Goal: Task Accomplishment & Management: Manage account settings

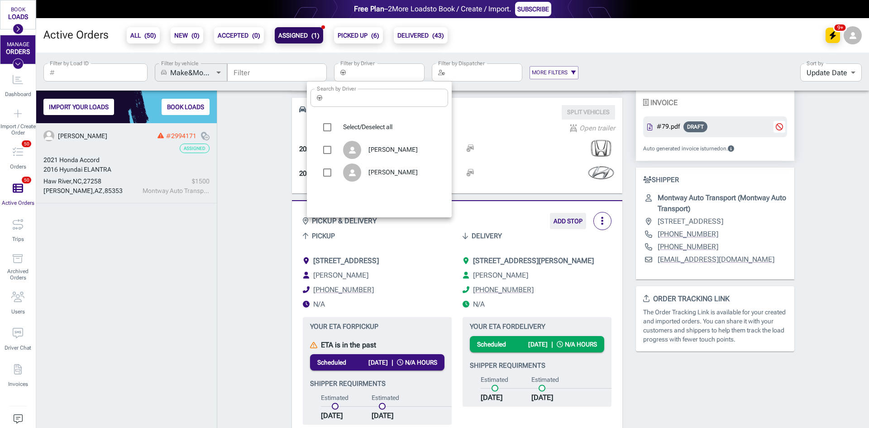
drag, startPoint x: 397, startPoint y: 185, endPoint x: 397, endPoint y: 175, distance: 10.4
click at [397, 181] on ul "Select/Deselect all NODIR KURBONOV Uchkun Usarov" at bounding box center [380, 149] width 138 height 75
click at [397, 175] on span "[PERSON_NAME]" at bounding box center [405, 172] width 72 height 9
type input "[PERSON_NAME]"
checkbox input "true"
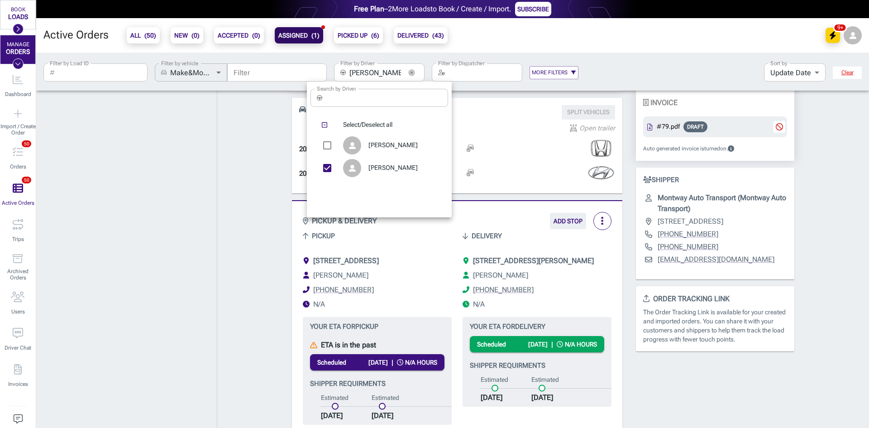
click at [264, 155] on div at bounding box center [434, 214] width 869 height 428
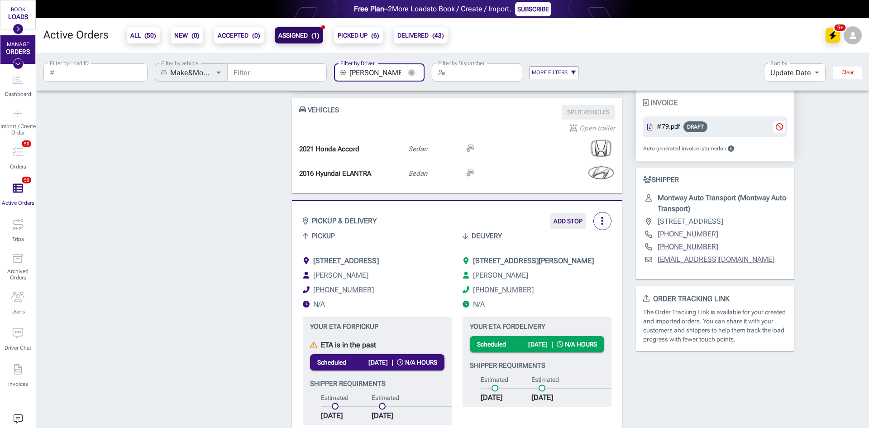
click at [136, 35] on b "ALL ( 50 )" at bounding box center [143, 35] width 26 height 11
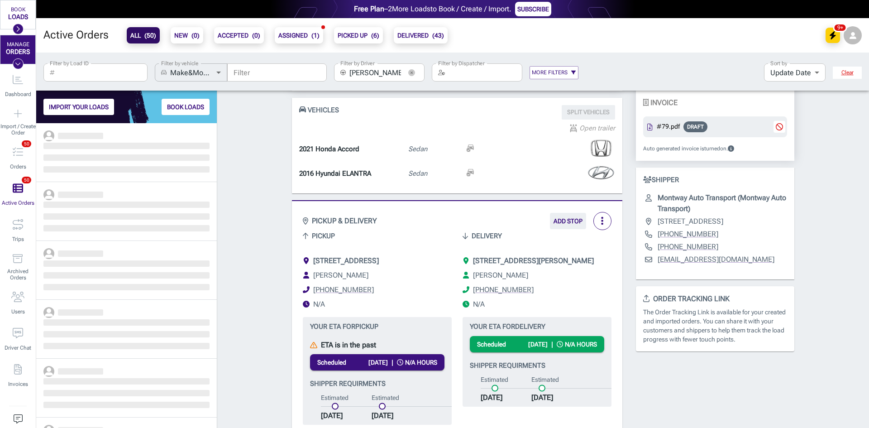
scroll to position [298, 174]
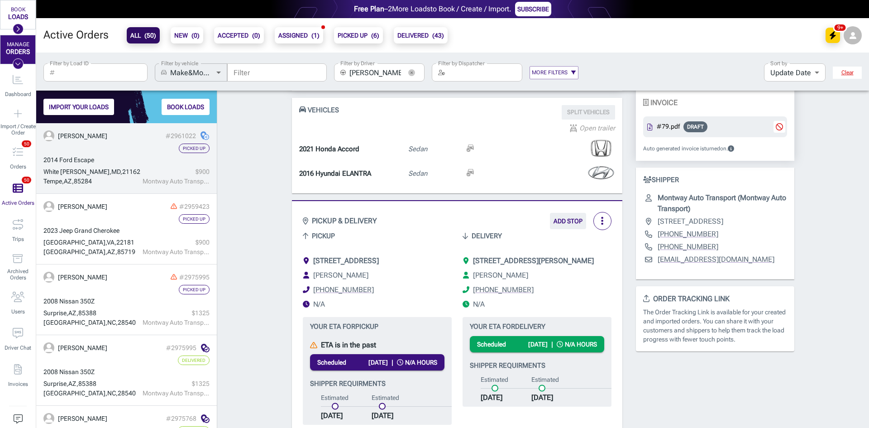
click at [143, 170] on div "$ 900" at bounding box center [176, 172] width 67 height 10
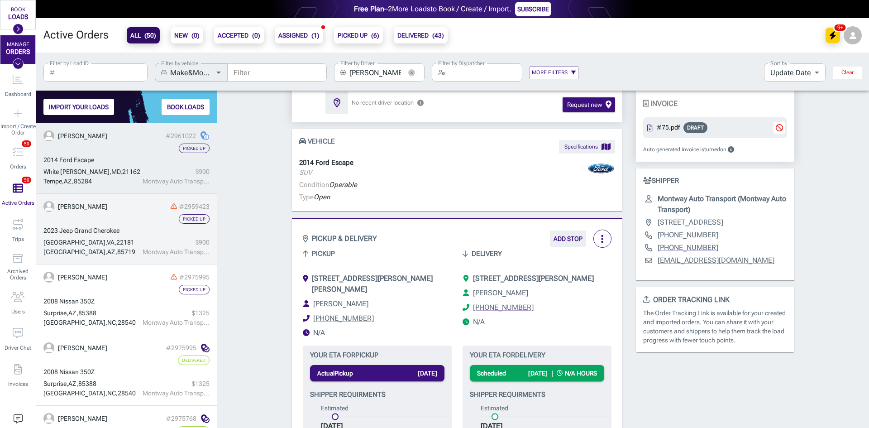
click at [142, 235] on div "2023 Jeep Grand Cherokee" at bounding box center [126, 231] width 166 height 10
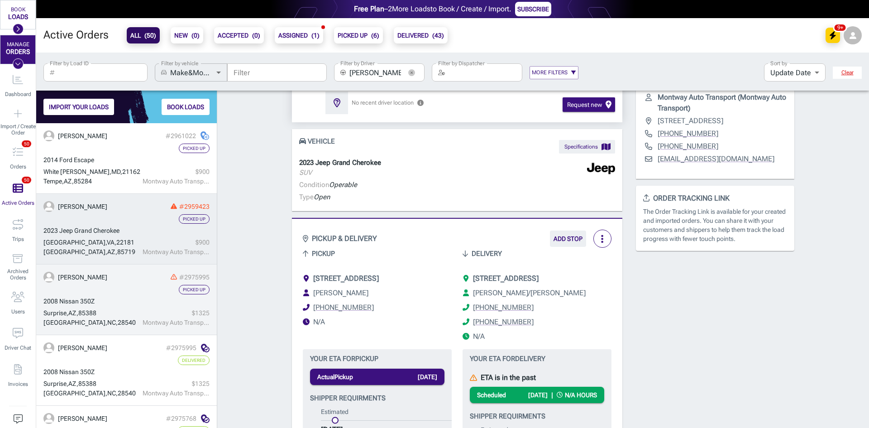
click at [153, 298] on div "2008 Nissan 350Z" at bounding box center [126, 302] width 166 height 10
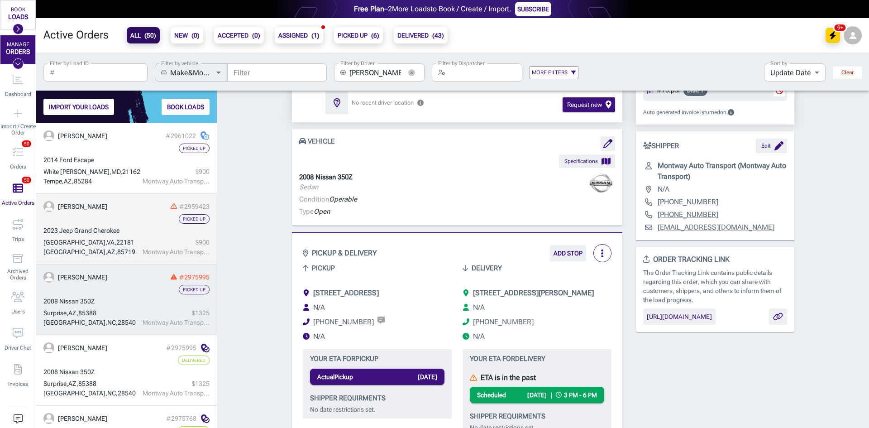
click at [157, 238] on div "$ 900" at bounding box center [176, 243] width 67 height 10
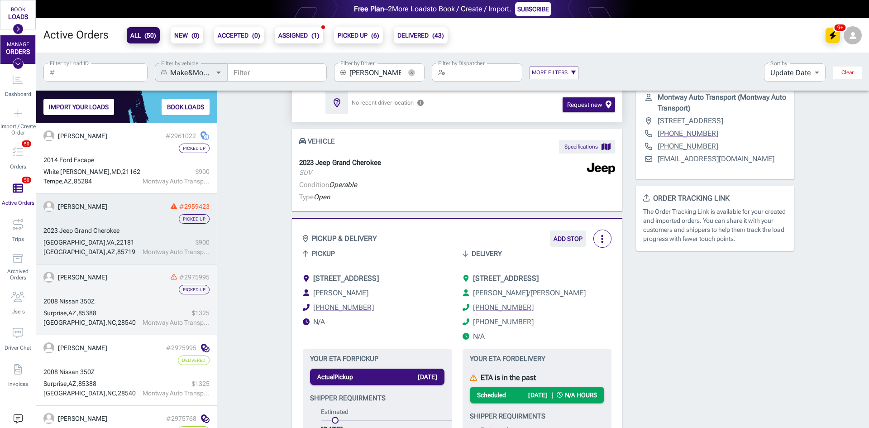
click at [135, 282] on div "[PERSON_NAME] #2975995" at bounding box center [126, 277] width 166 height 11
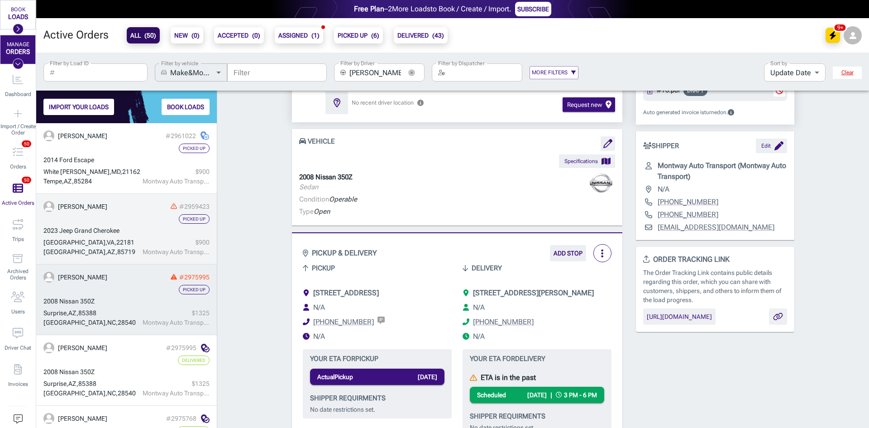
click at [147, 222] on div "Picked Up" at bounding box center [126, 219] width 166 height 10
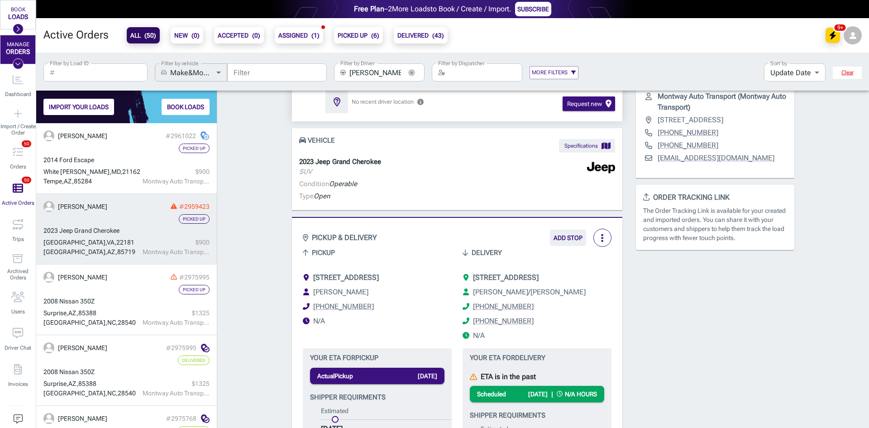
scroll to position [136, 0]
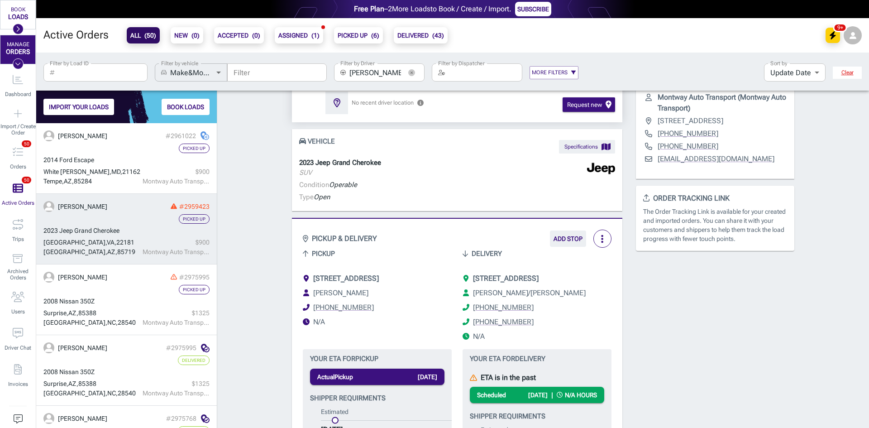
click at [374, 163] on p "2023 Jeep Grand Cherokee" at bounding box center [340, 163] width 82 height 10
click at [374, 162] on p "2023 Jeep Grand Cherokee" at bounding box center [340, 163] width 82 height 10
copy p "2023 Jeep Grand Cherokee"
click at [600, 278] on li "[STREET_ADDRESS]" at bounding box center [537, 278] width 149 height 11
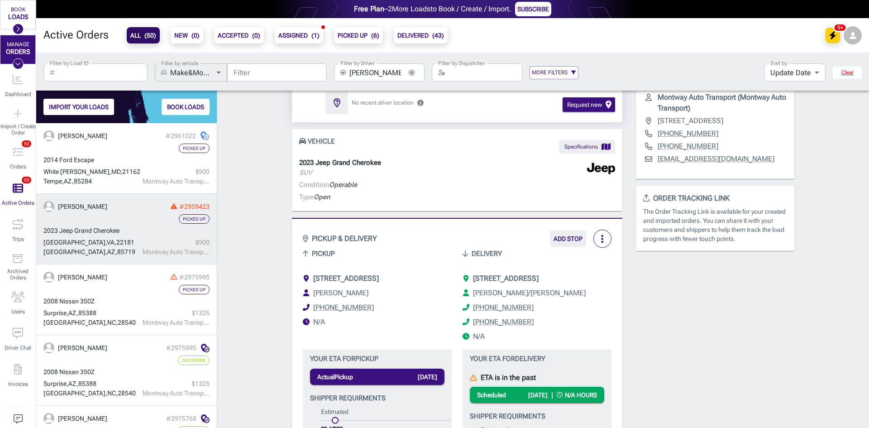
click at [600, 278] on li "[STREET_ADDRESS]" at bounding box center [537, 278] width 149 height 11
copy ul "[STREET_ADDRESS]"
drag, startPoint x: 528, startPoint y: 307, endPoint x: 473, endPoint y: 307, distance: 55.2
click at [473, 307] on li "[PHONE_NUMBER]" at bounding box center [537, 307] width 149 height 11
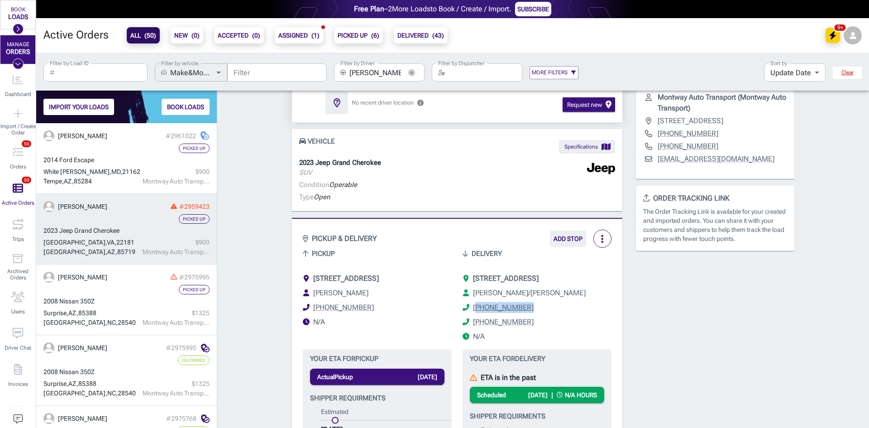
copy link "703) 463-4422"
drag, startPoint x: 500, startPoint y: 326, endPoint x: 474, endPoint y: 324, distance: 25.8
click at [474, 324] on li "[PHONE_NUMBER]" at bounding box center [537, 322] width 149 height 11
copy link "571) 395-5091"
click at [554, 294] on span "[PERSON_NAME]/[PERSON_NAME]" at bounding box center [529, 292] width 113 height 9
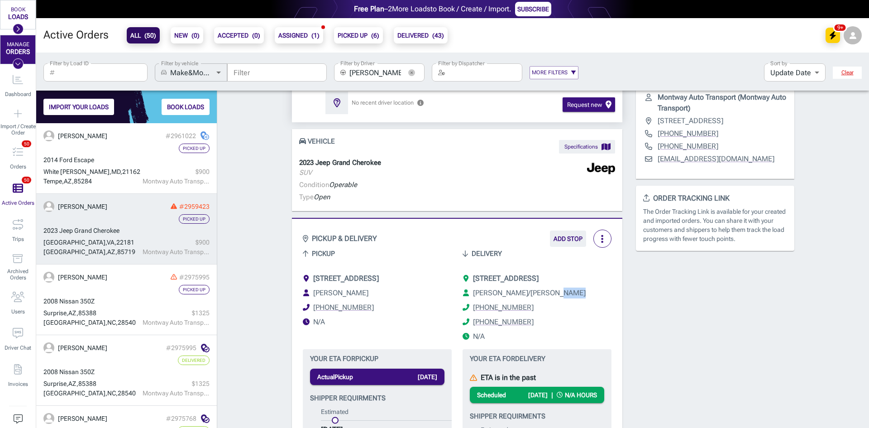
click at [554, 294] on span "[PERSON_NAME]/[PERSON_NAME]" at bounding box center [529, 292] width 113 height 9
copy ul "[PERSON_NAME]/[PERSON_NAME]"
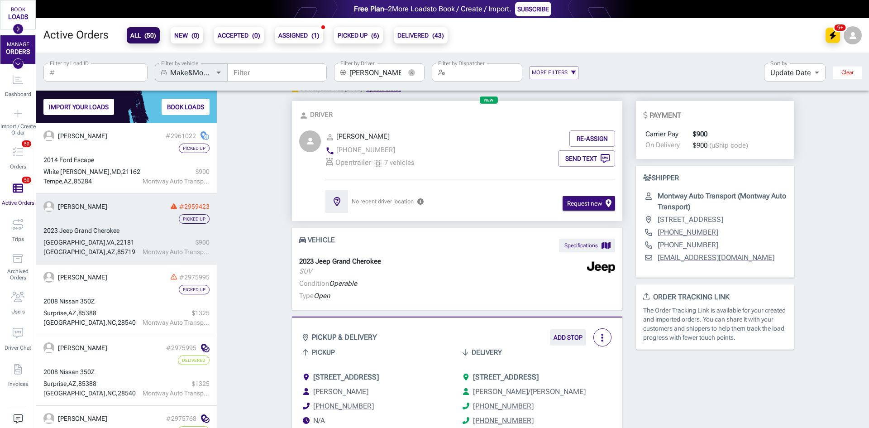
scroll to position [91, 0]
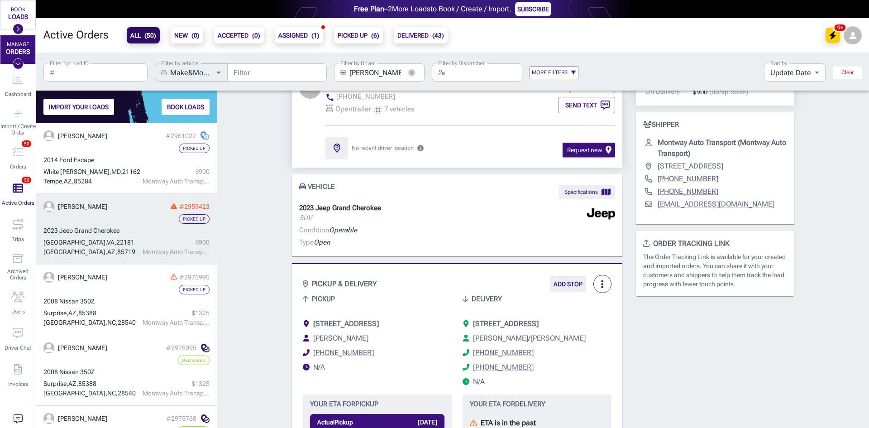
click at [601, 325] on li "[STREET_ADDRESS]" at bounding box center [537, 323] width 149 height 11
copy ul "[STREET_ADDRESS]"
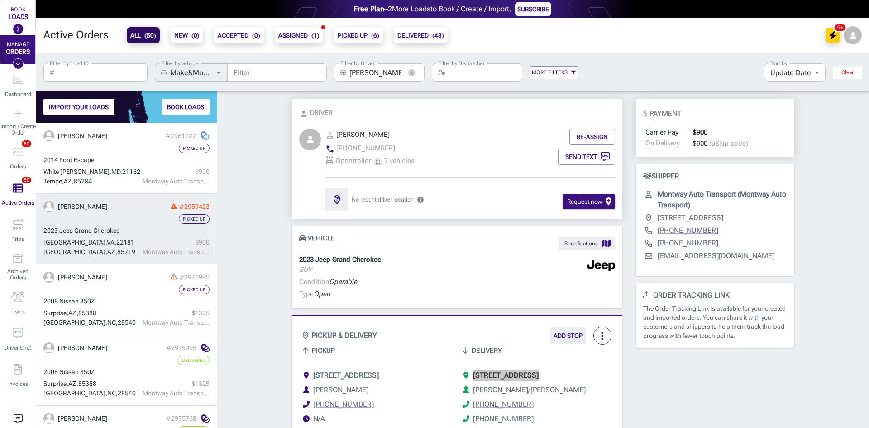
scroll to position [0, 0]
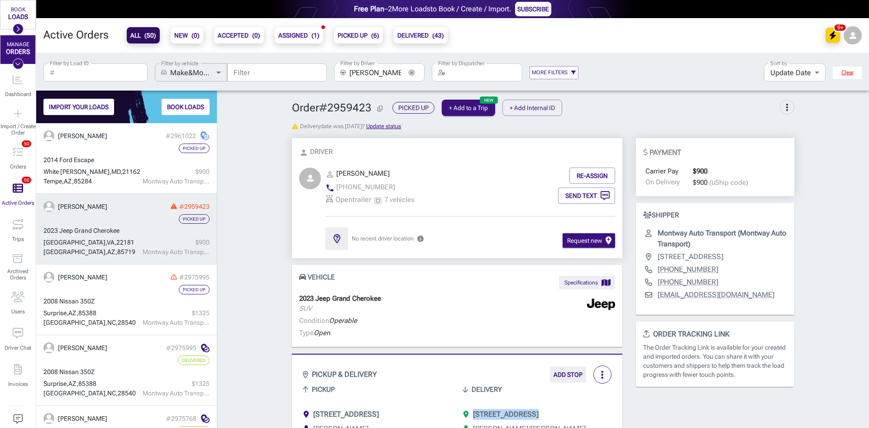
copy ul "[STREET_ADDRESS]"
